Goal: Information Seeking & Learning: Learn about a topic

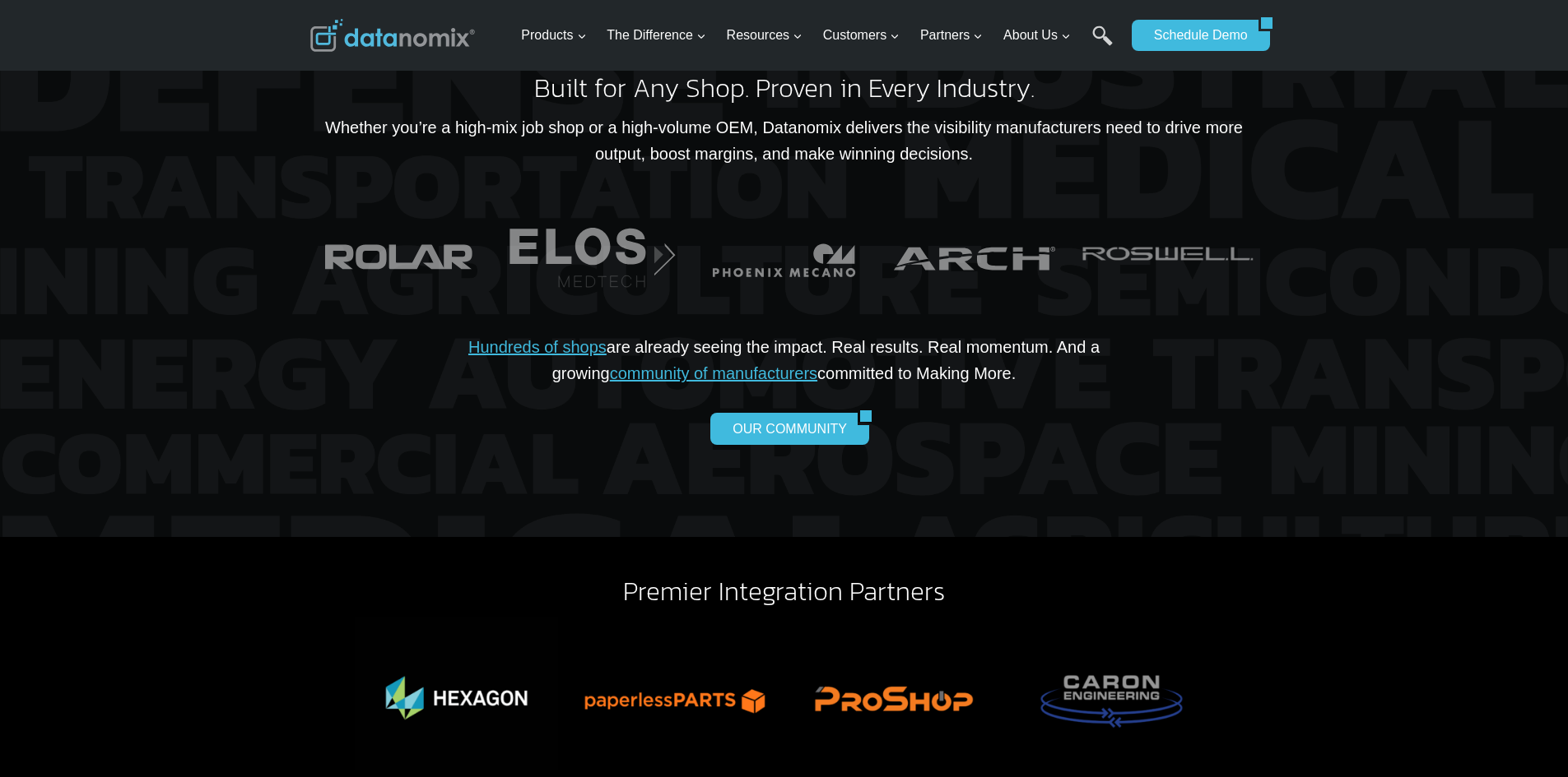
scroll to position [3537, 0]
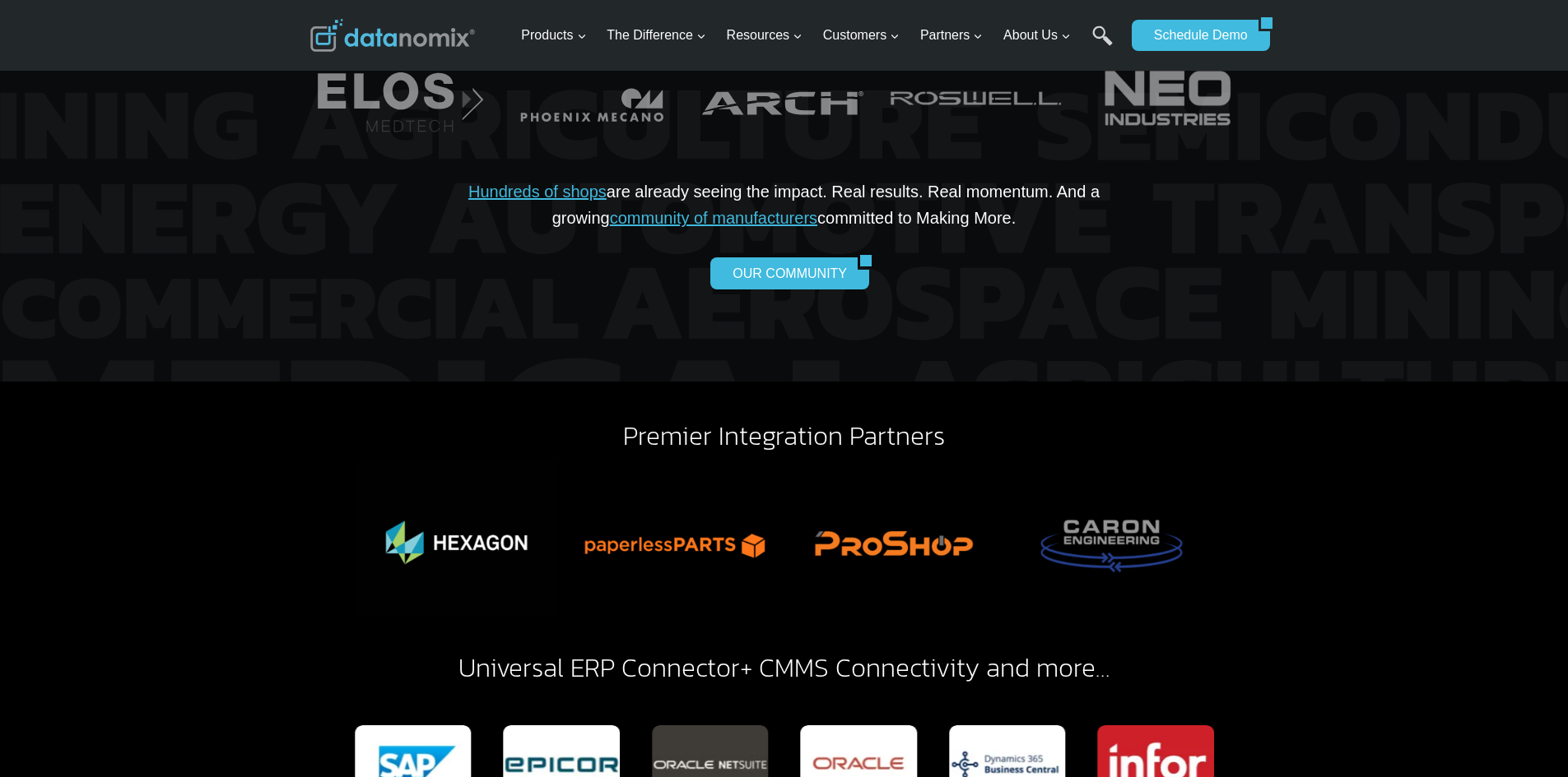
click at [1000, 179] on p "Hundreds of shops are already seeing the impact. Real results. Real momentum. A…" at bounding box center [784, 205] width 737 height 53
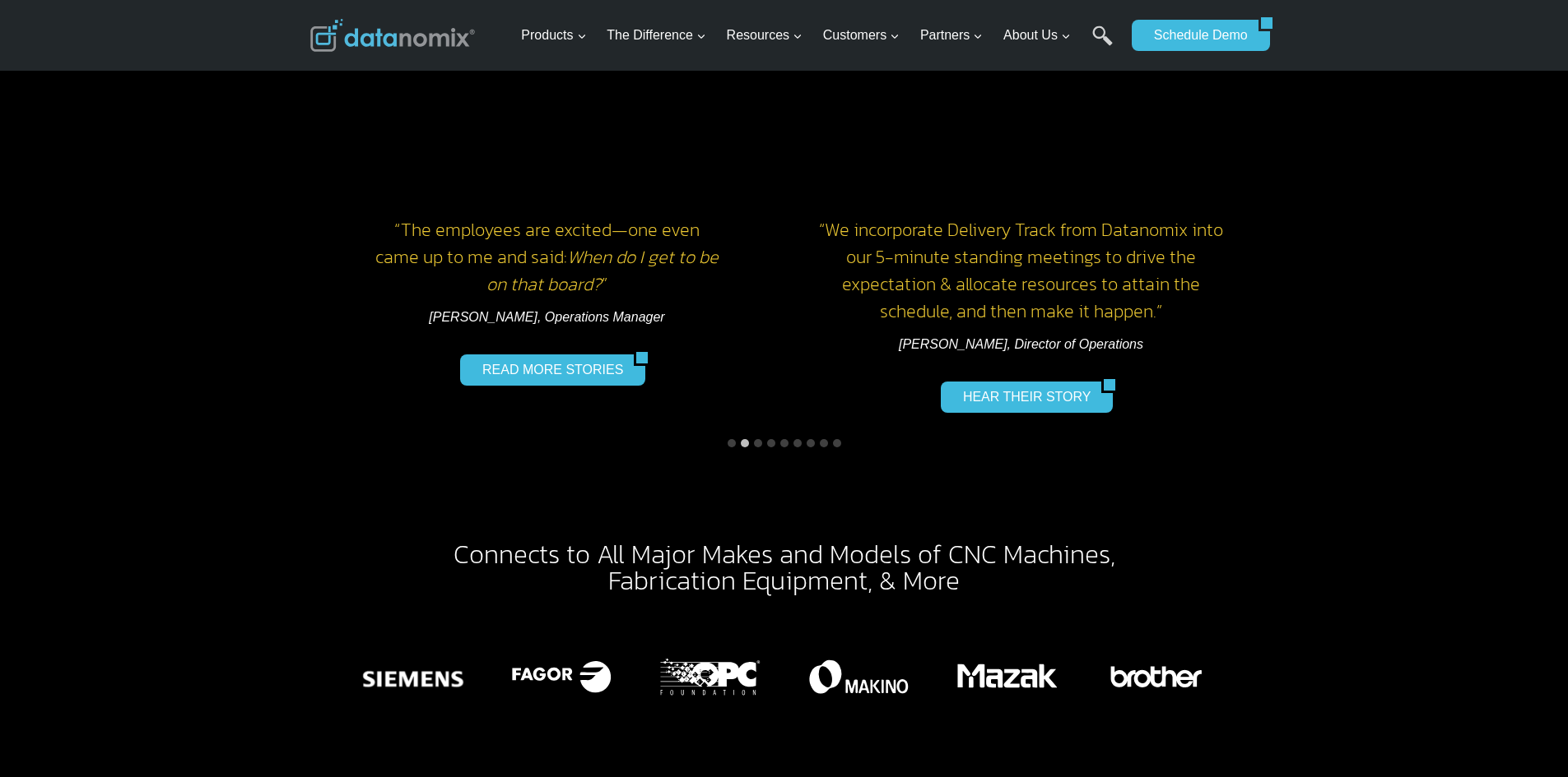
scroll to position [2550, 0]
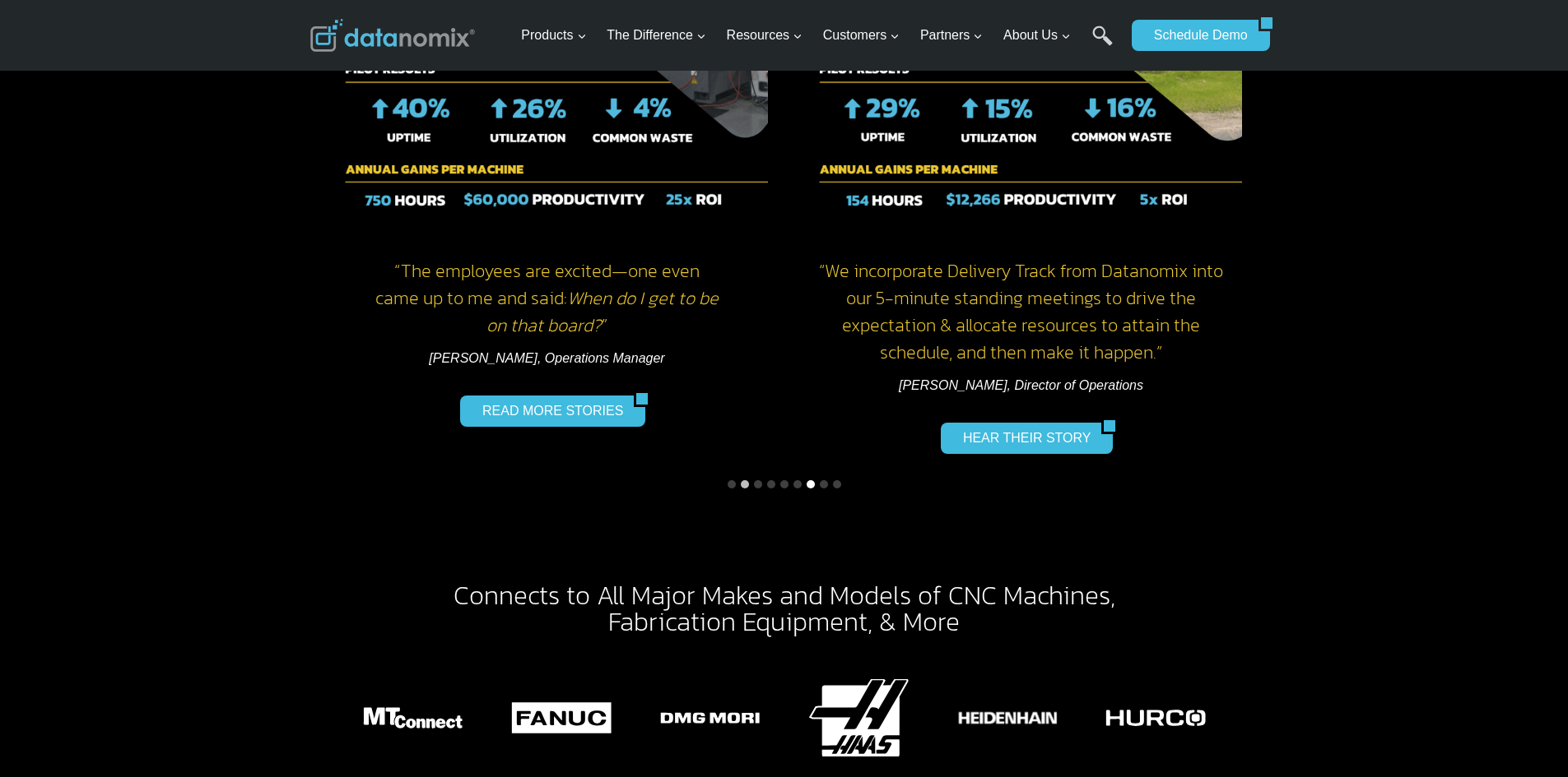
click at [811, 481] on button "Go to slide 7" at bounding box center [810, 485] width 8 height 8
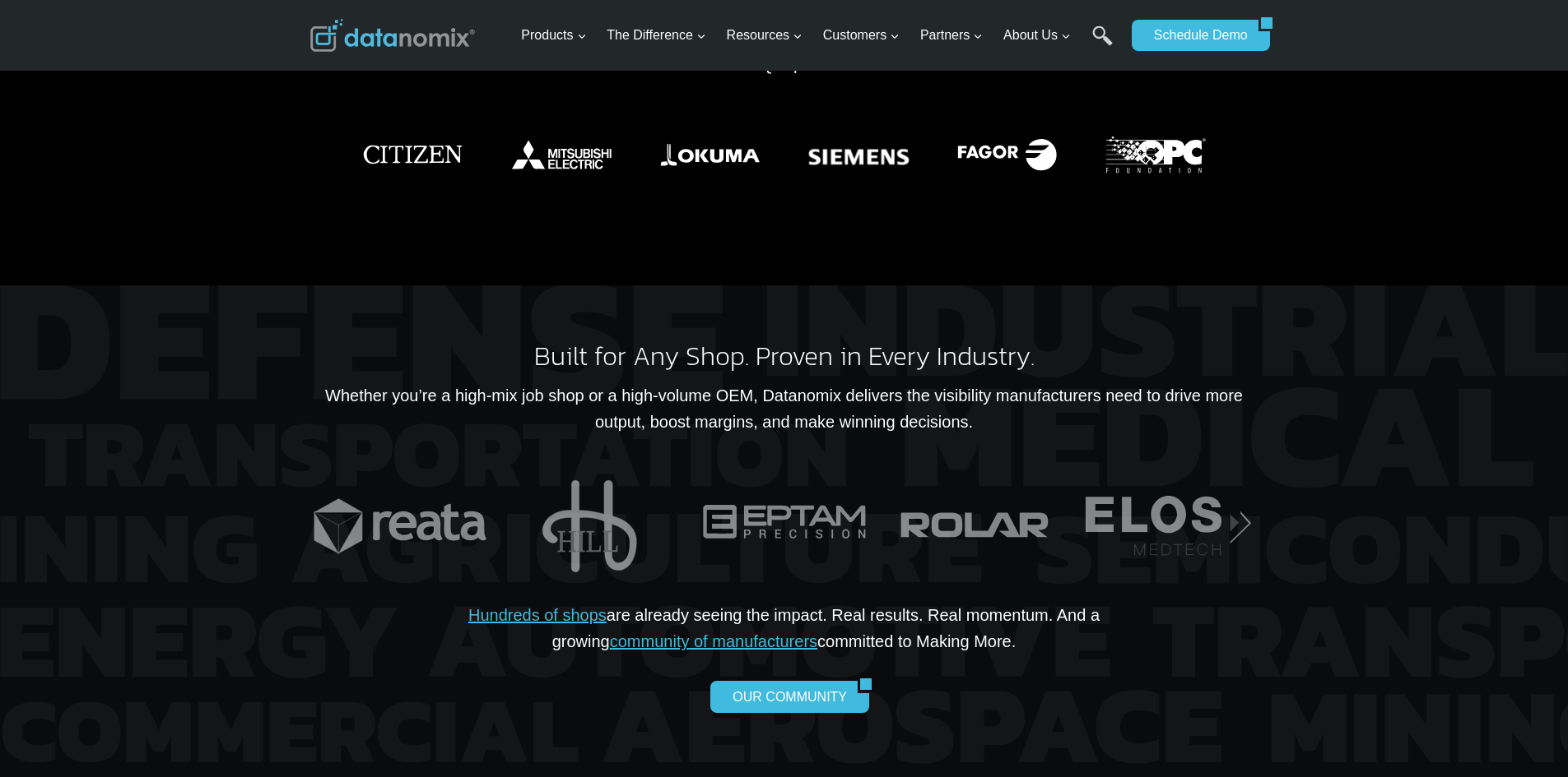
scroll to position [3127, 0]
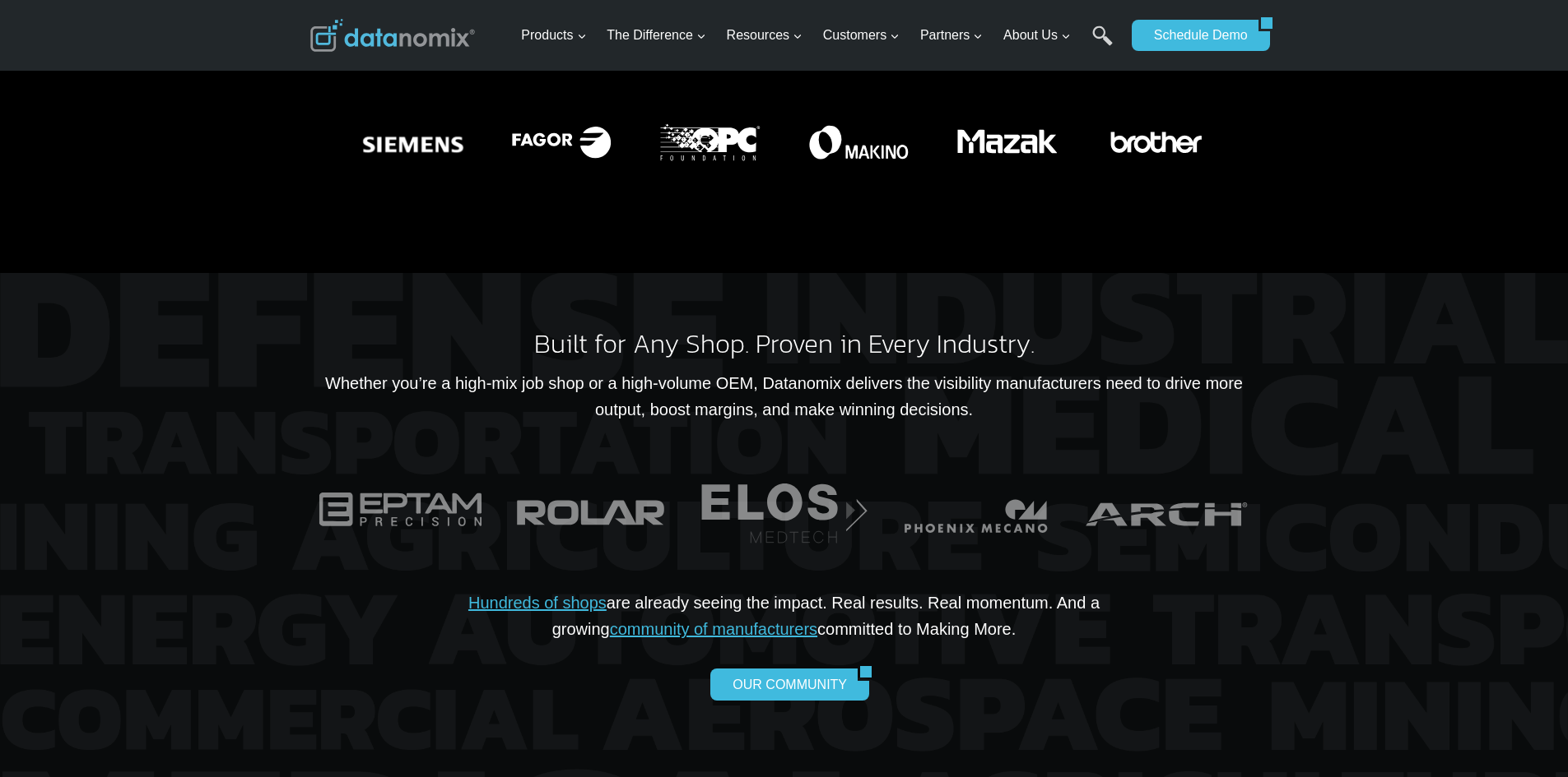
click at [1318, 158] on div "Connects to All Major Makes and Models of CNC Machines , Fabrication Equipment,…" at bounding box center [784, 108] width 1568 height 327
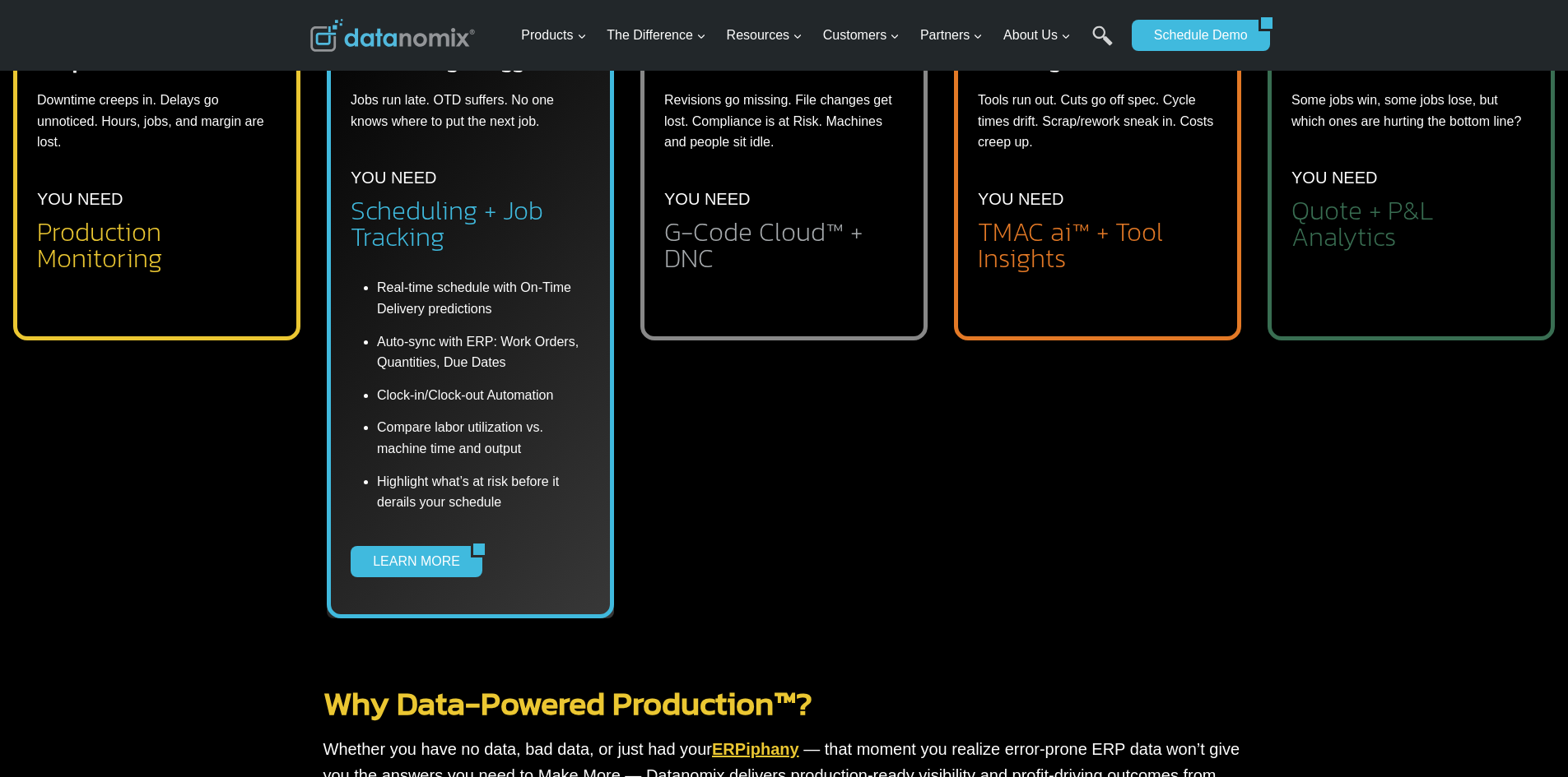
scroll to position [658, 0]
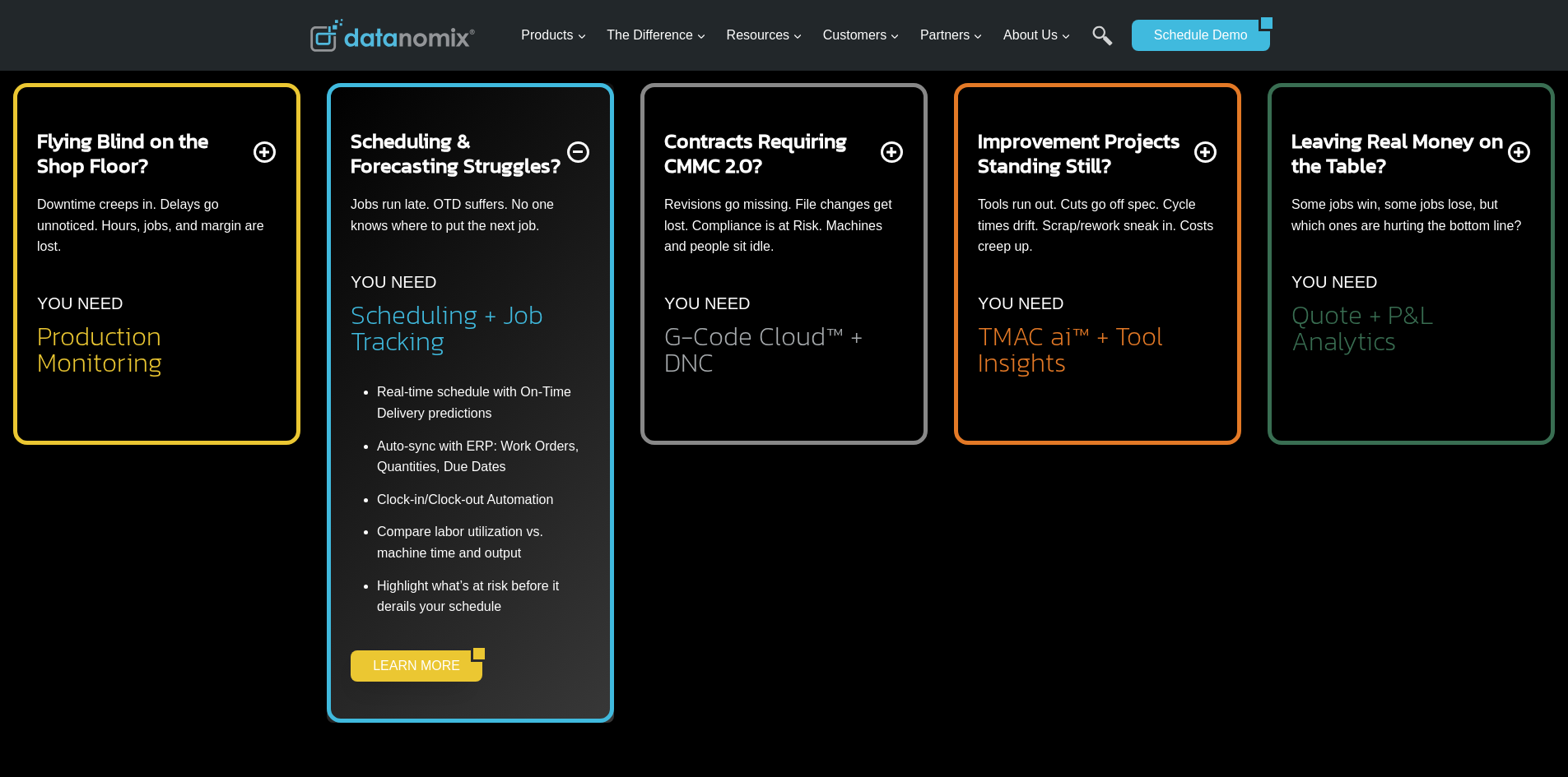
click at [430, 658] on link "LEARN MORE" at bounding box center [411, 667] width 120 height 31
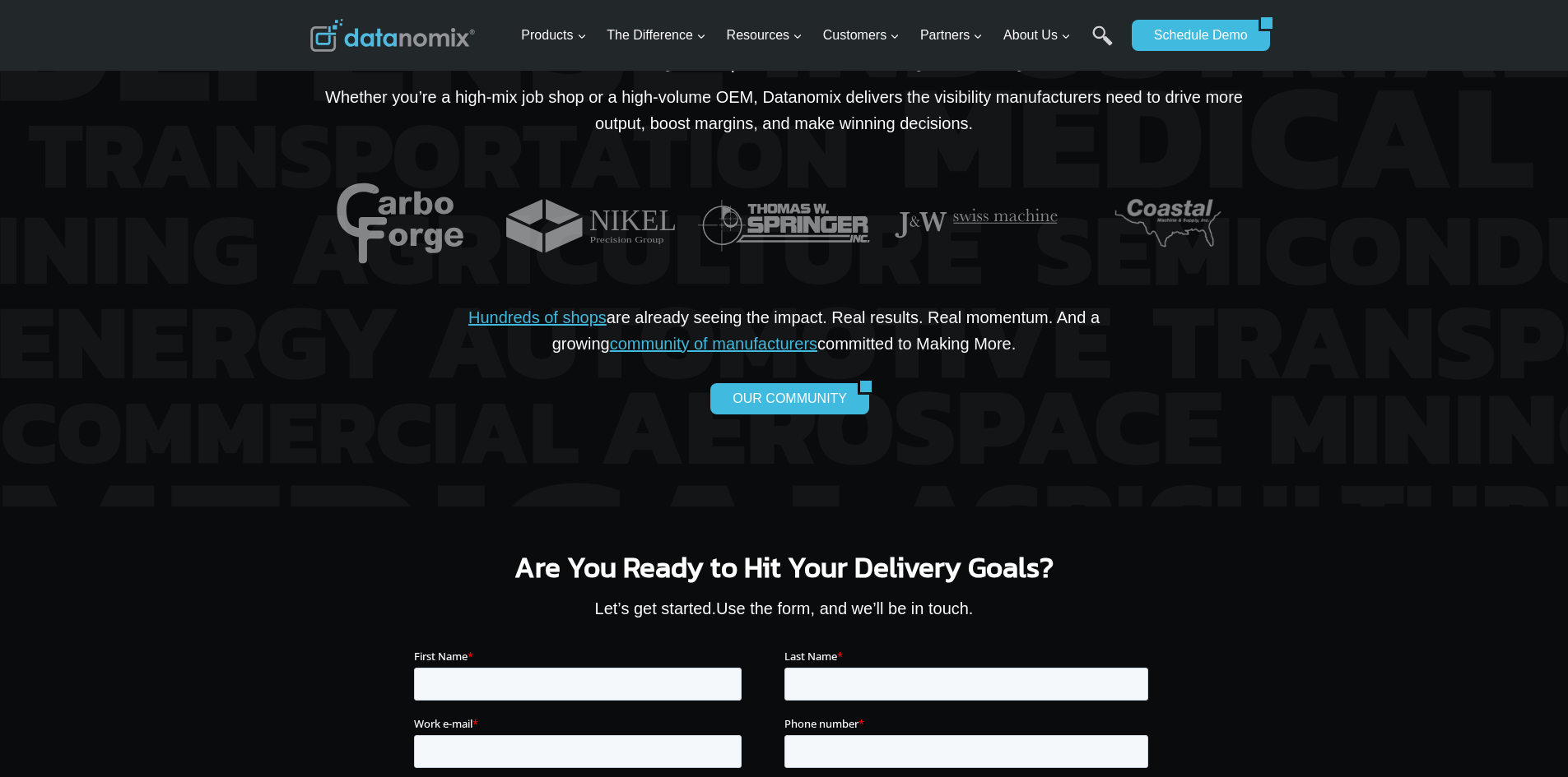
scroll to position [2550, 0]
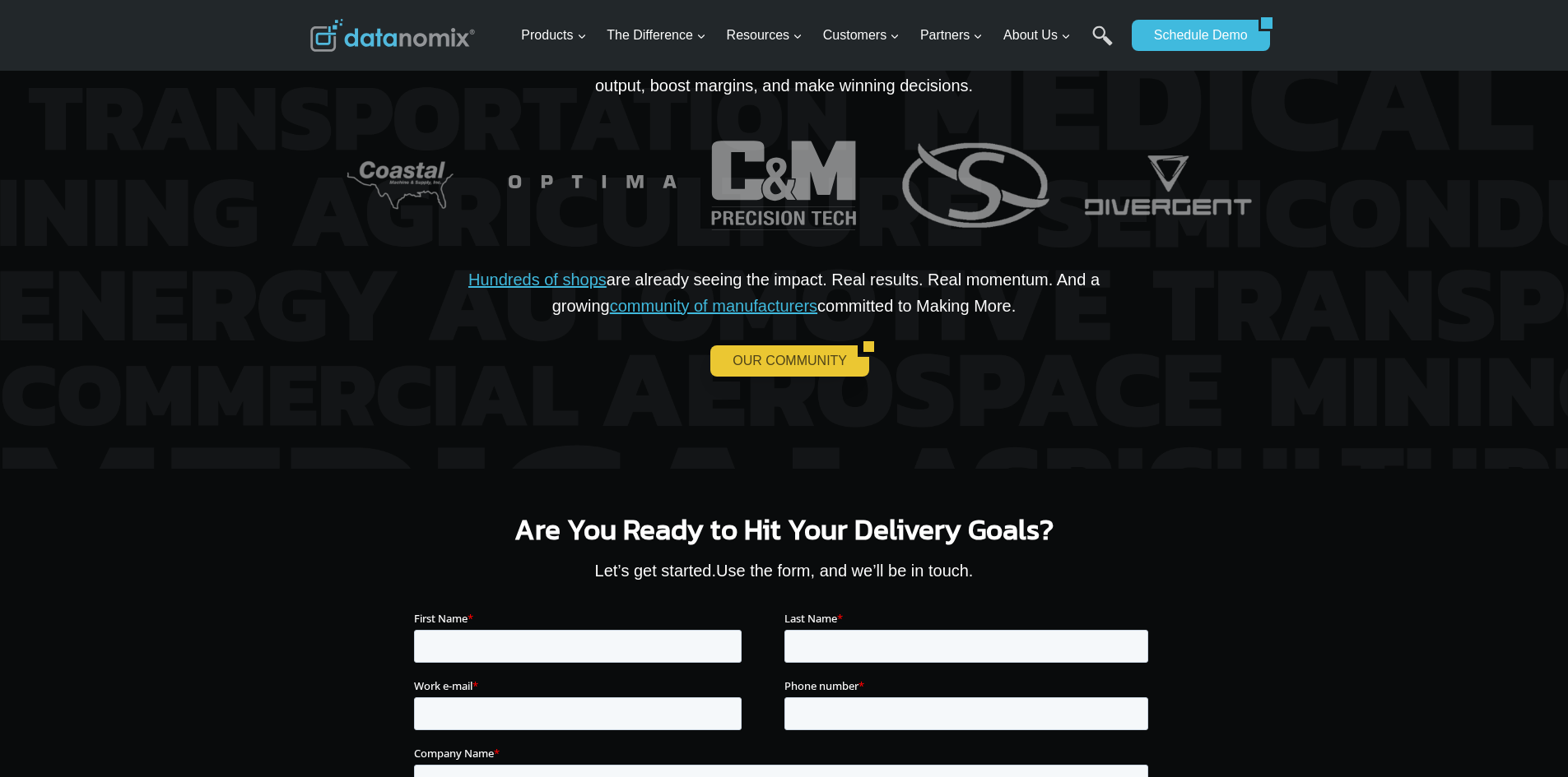
click at [782, 377] on link "OUR COMMUNITY" at bounding box center [783, 362] width 148 height 31
